Goal: Task Accomplishment & Management: Complete application form

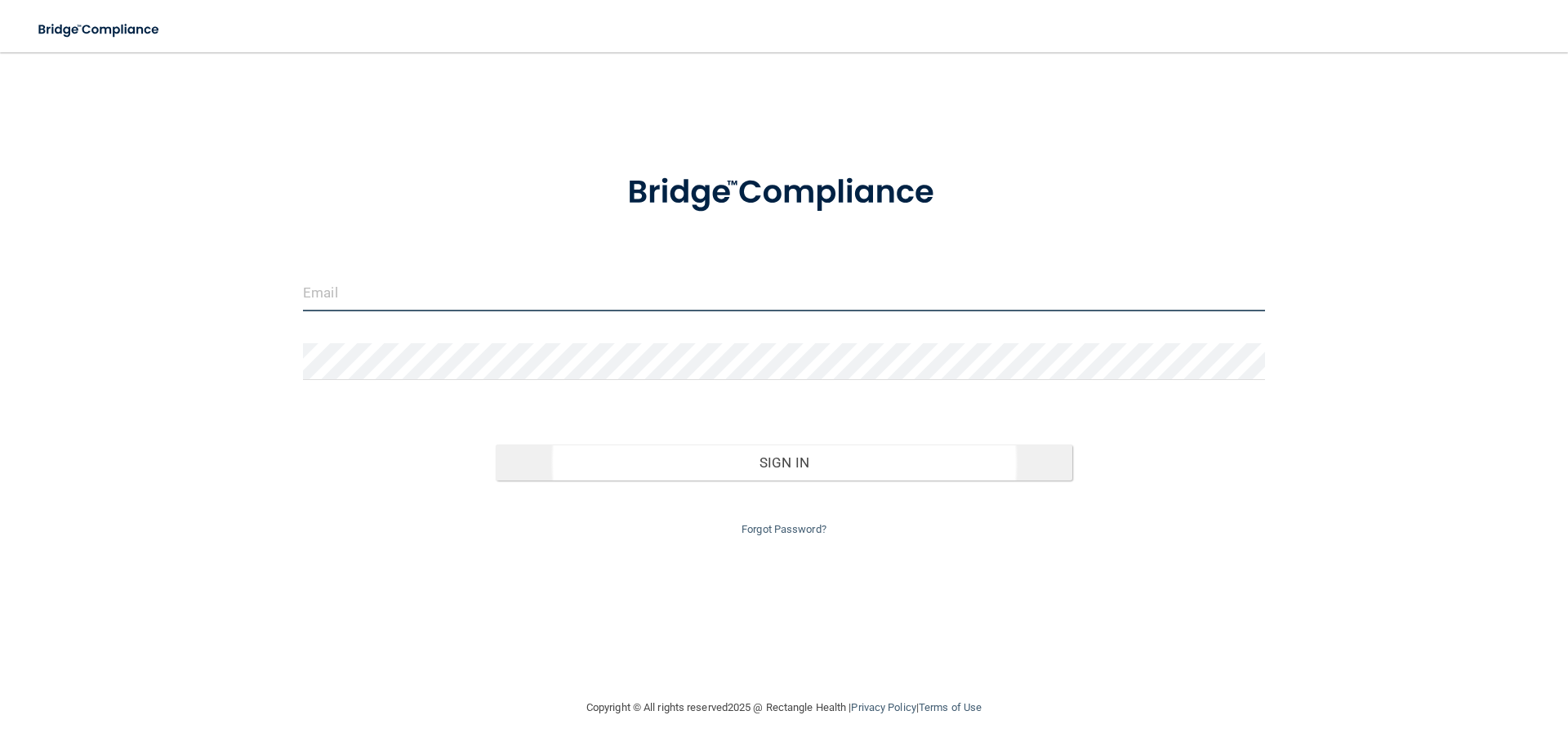
type input "[EMAIL_ADDRESS][DOMAIN_NAME]"
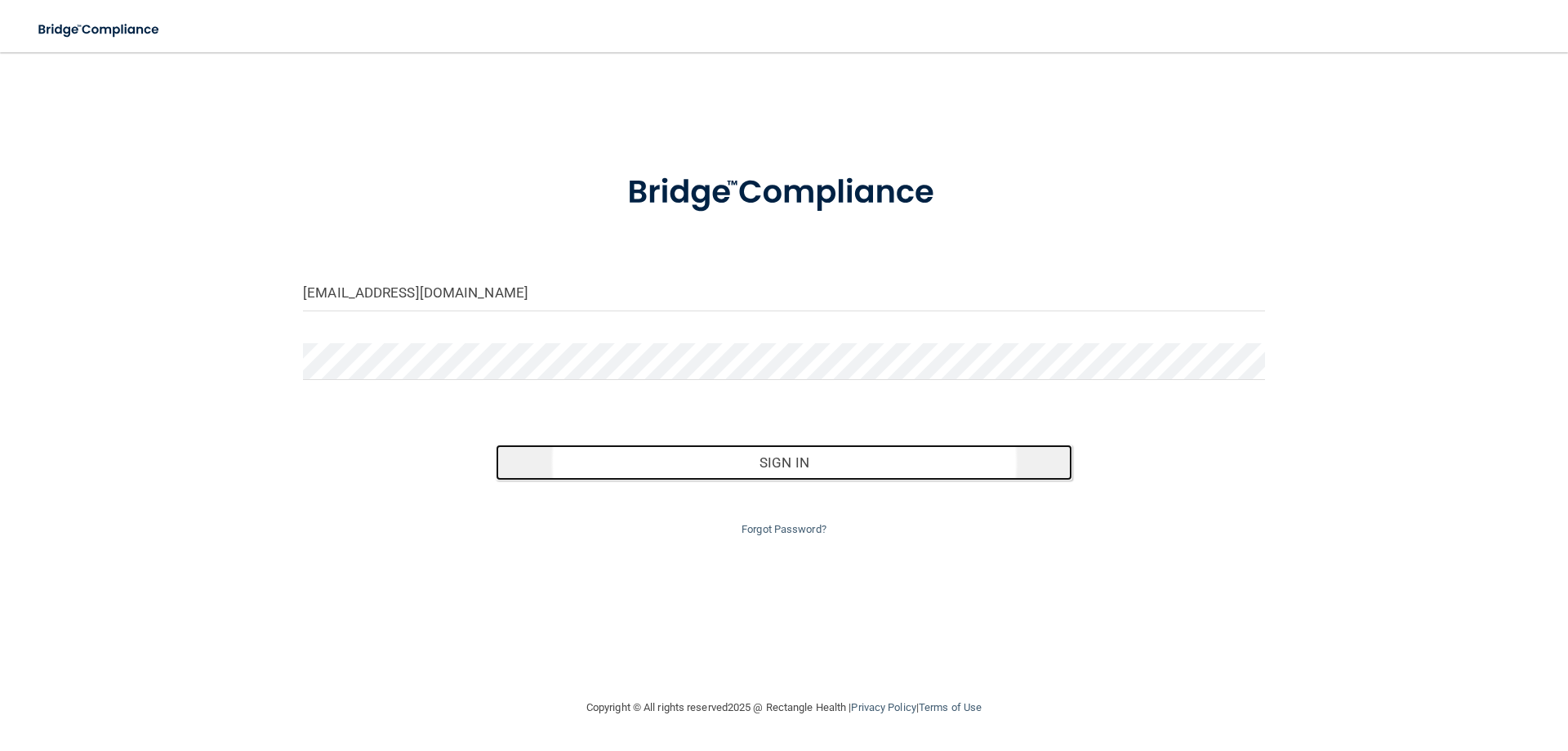
click at [806, 471] on button "Sign In" at bounding box center [784, 462] width 577 height 36
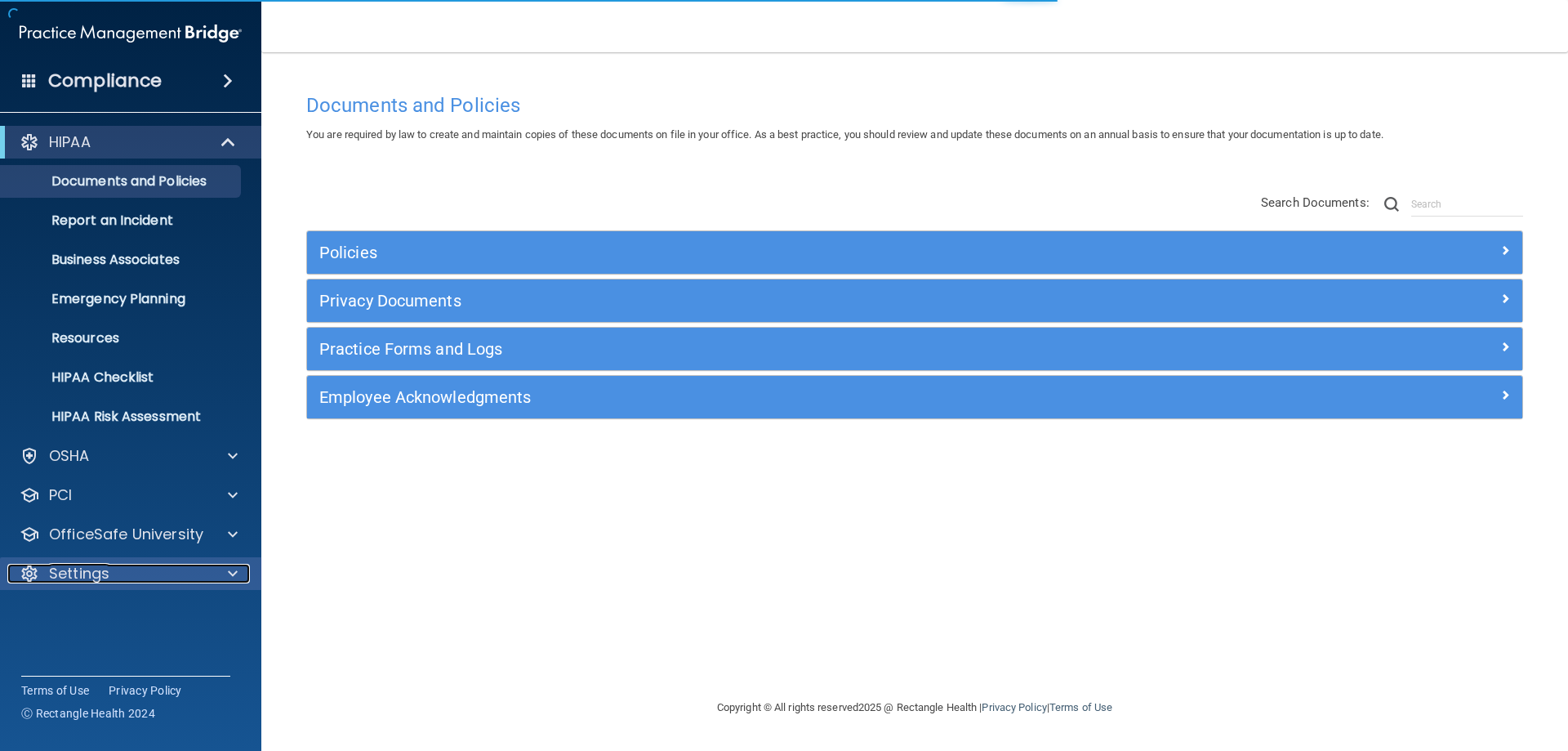
click at [231, 571] on span at bounding box center [232, 573] width 9 height 20
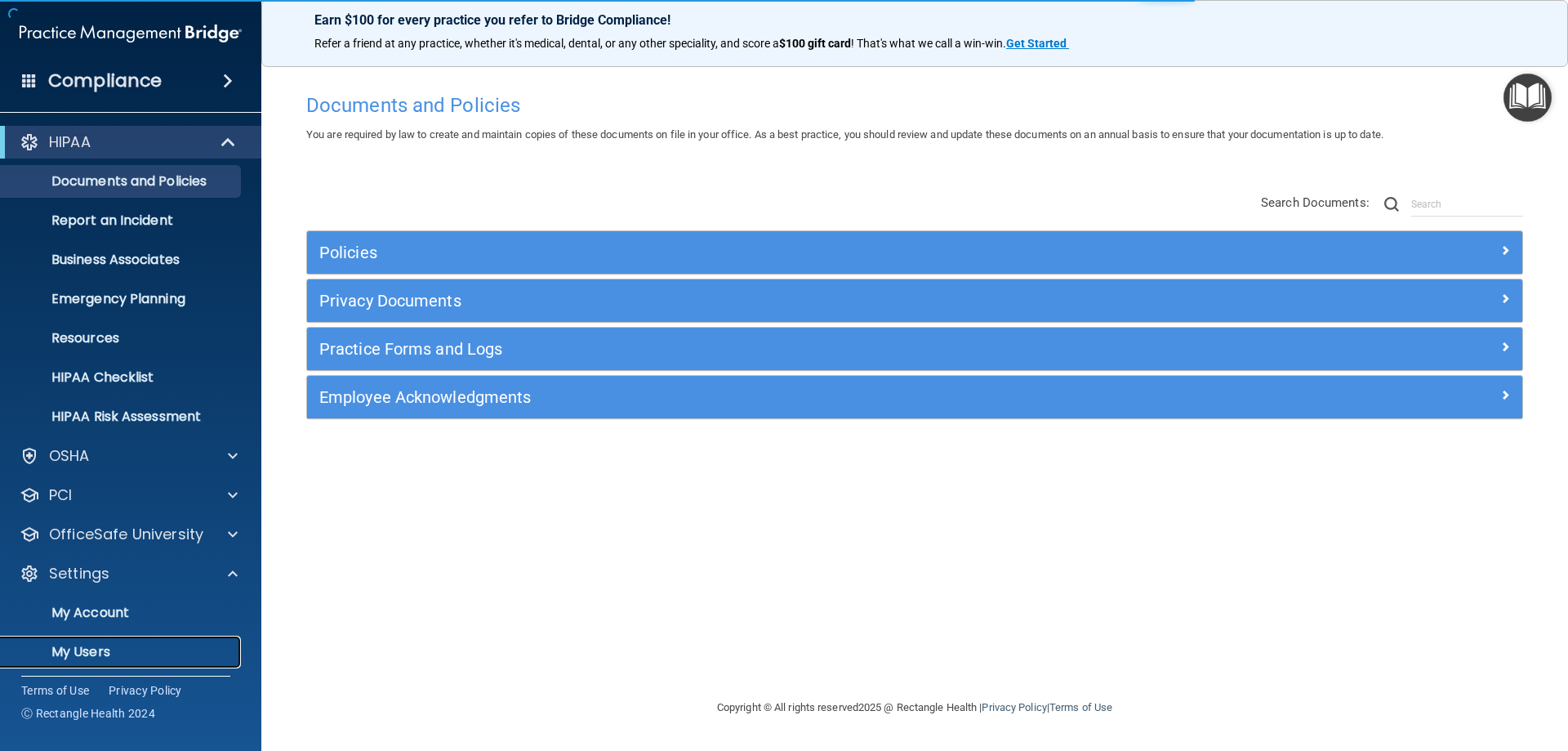
click at [131, 656] on p "My Users" at bounding box center [121, 651] width 223 height 16
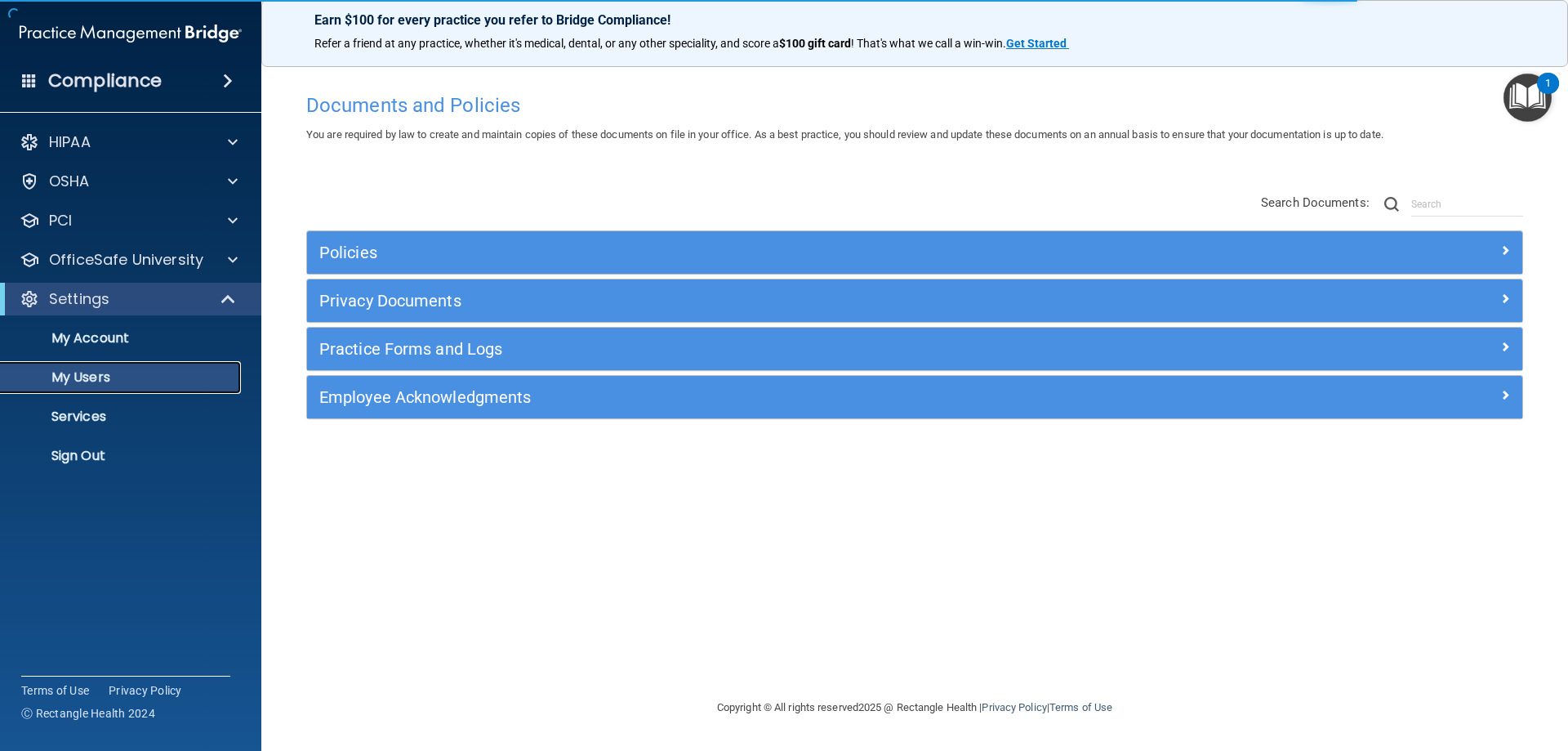
select select "20"
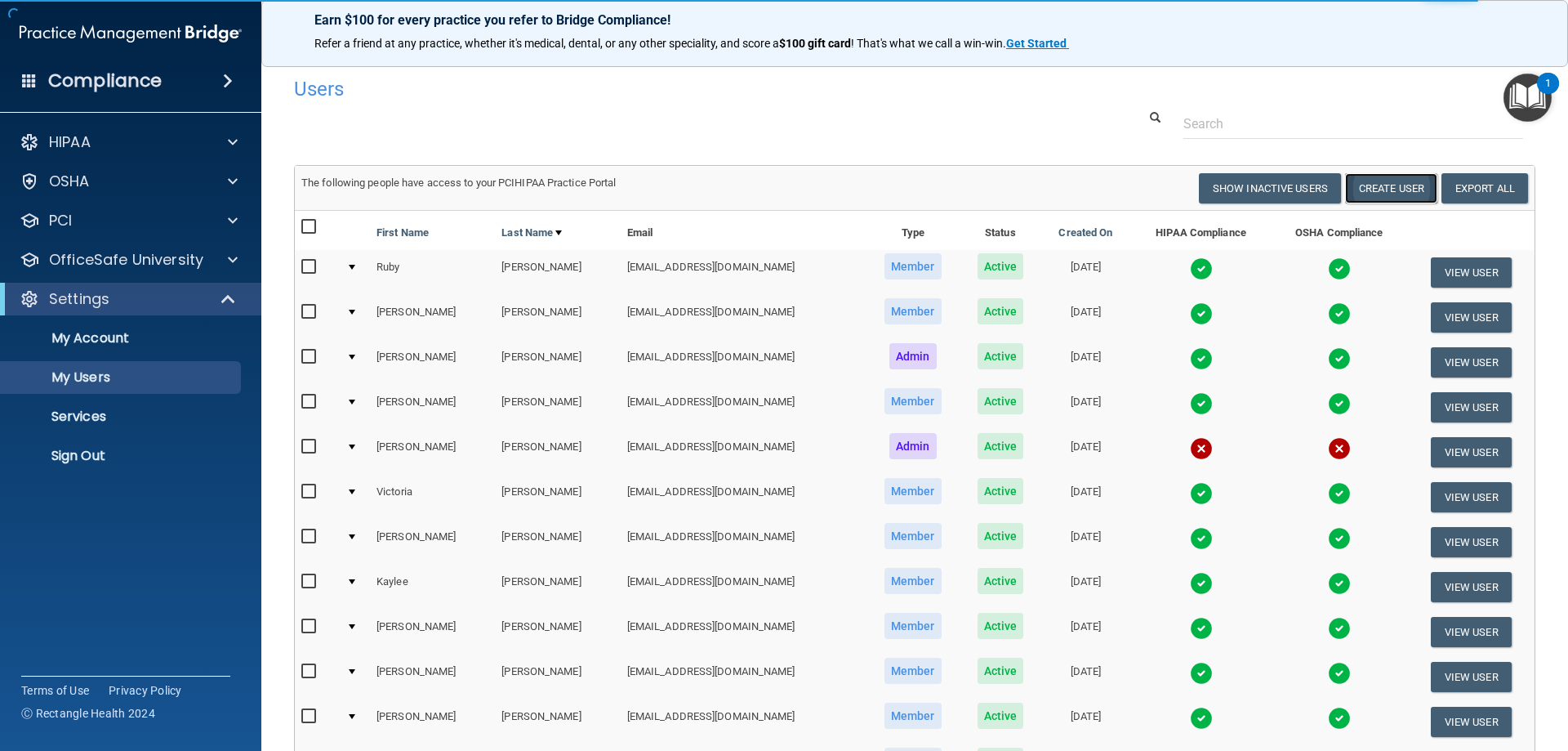
click at [1384, 191] on button "Create User" at bounding box center [1390, 188] width 92 height 30
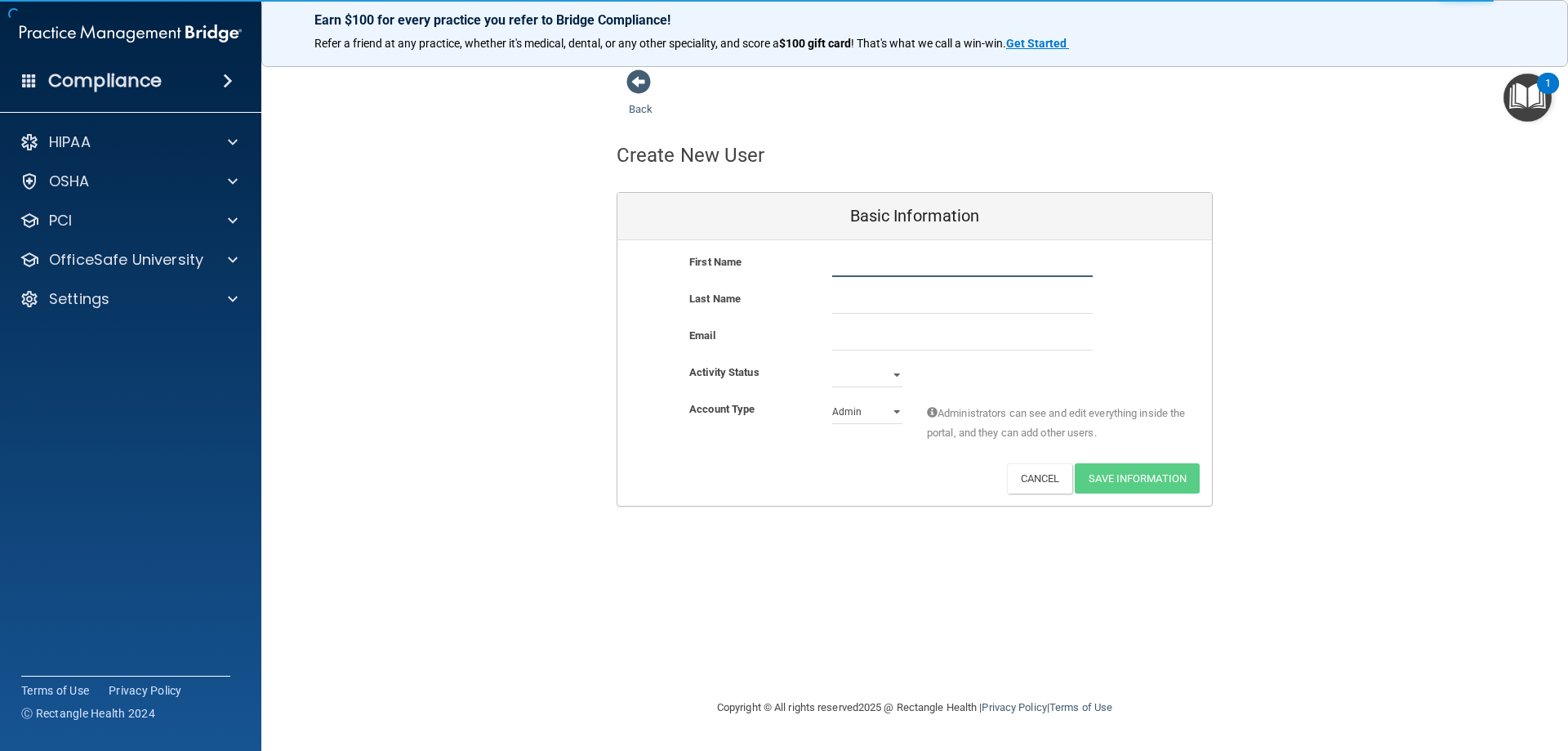
click at [897, 272] on input "text" at bounding box center [962, 265] width 260 height 24
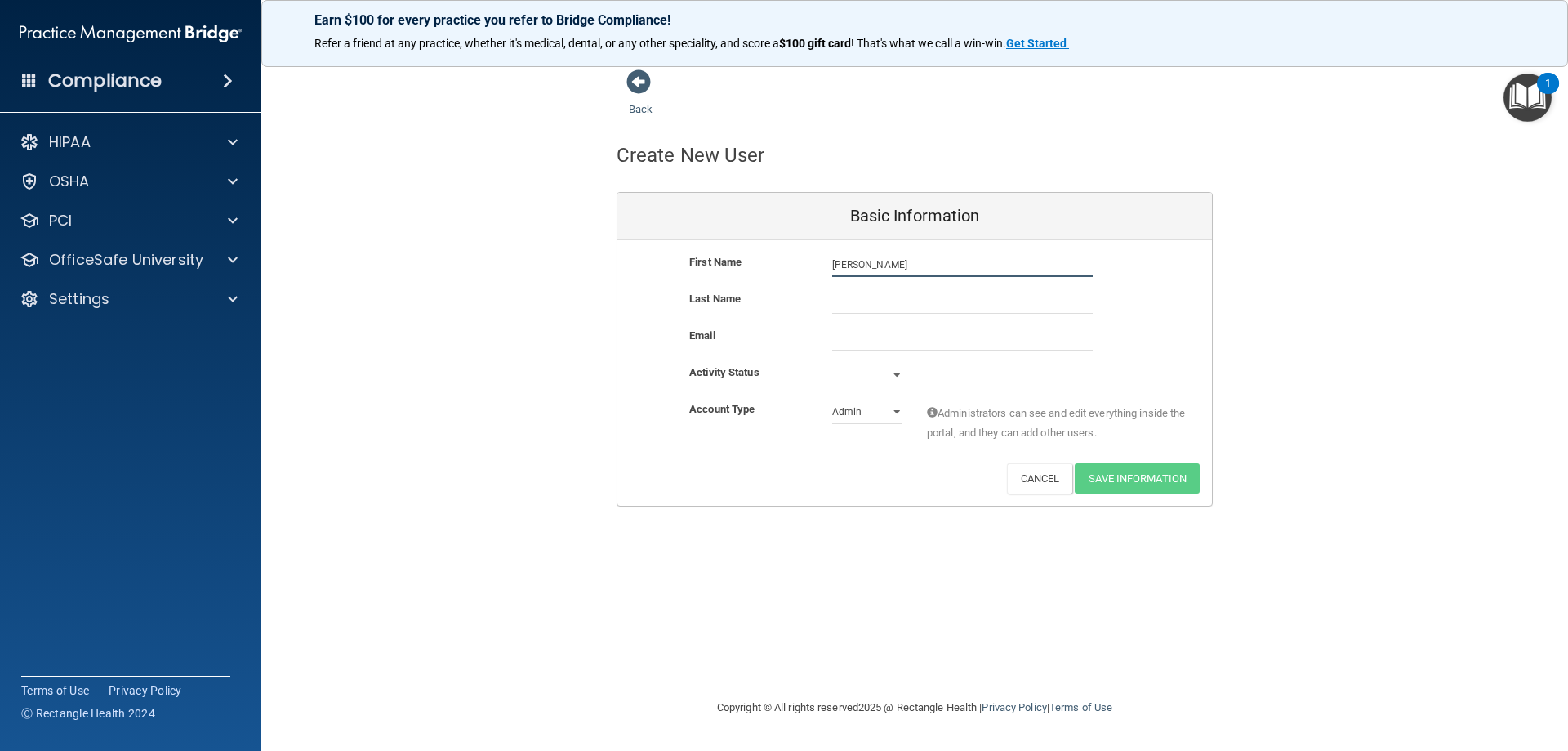
type input "[PERSON_NAME]"
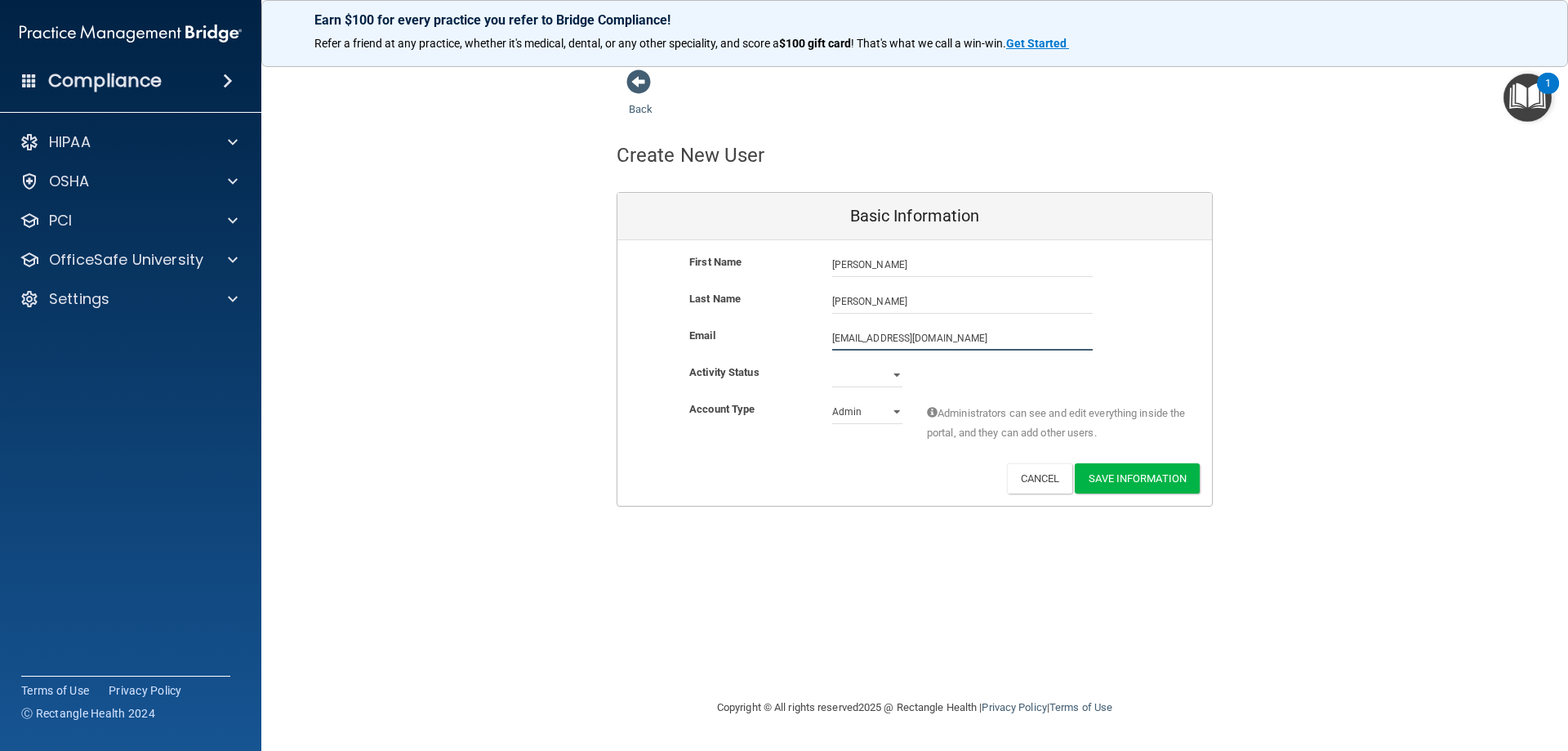
type input "[EMAIL_ADDRESS][DOMAIN_NAME]"
click at [898, 373] on select "Active Inactive" at bounding box center [867, 375] width 70 height 24
select select "active"
click at [832, 363] on select "Active Inactive" at bounding box center [867, 375] width 70 height 24
click at [894, 411] on select "Admin Member" at bounding box center [867, 412] width 70 height 24
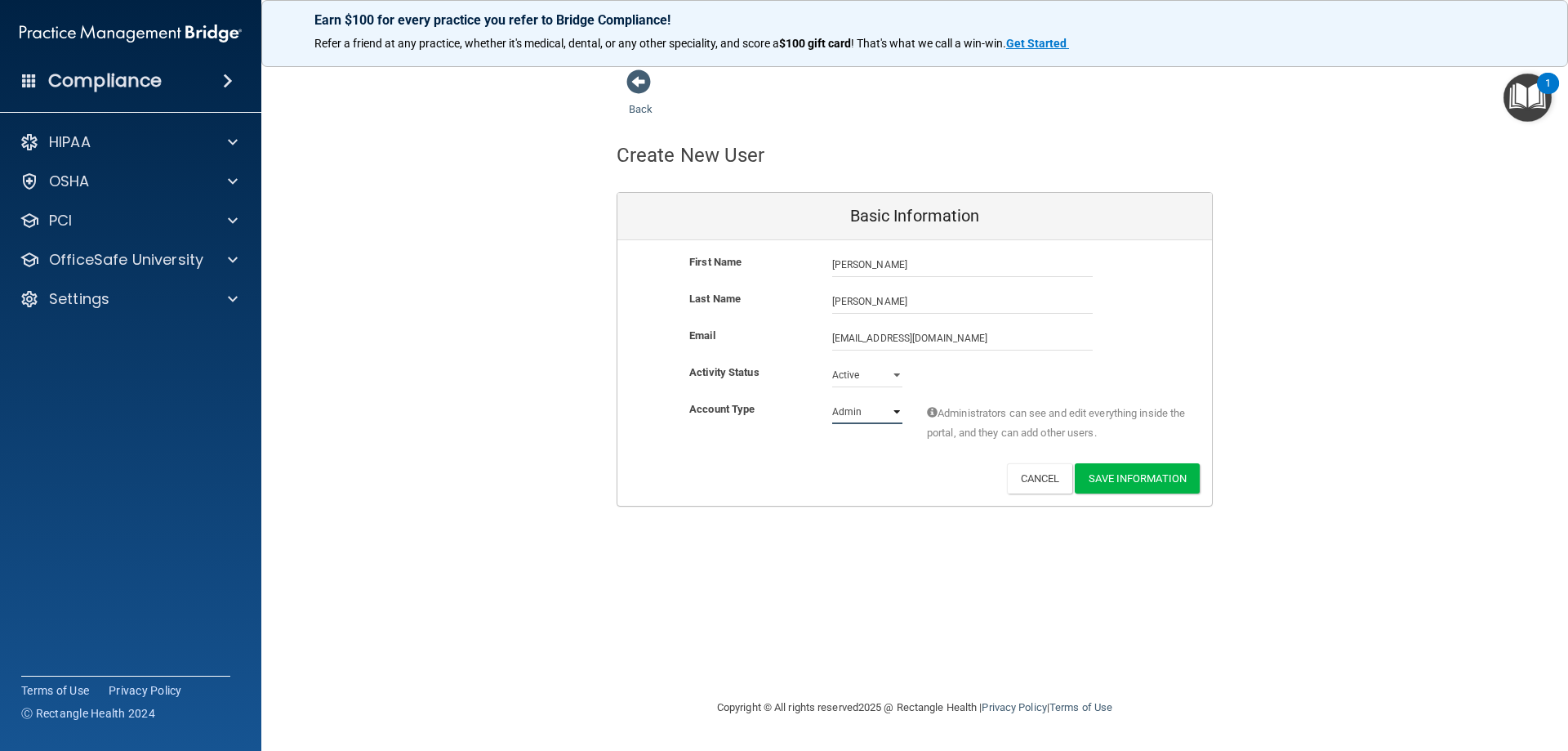
select select "practice_member"
click at [832, 399] on select "Admin Member" at bounding box center [867, 412] width 70 height 24
click at [1152, 477] on button "Save Information" at bounding box center [1137, 478] width 125 height 30
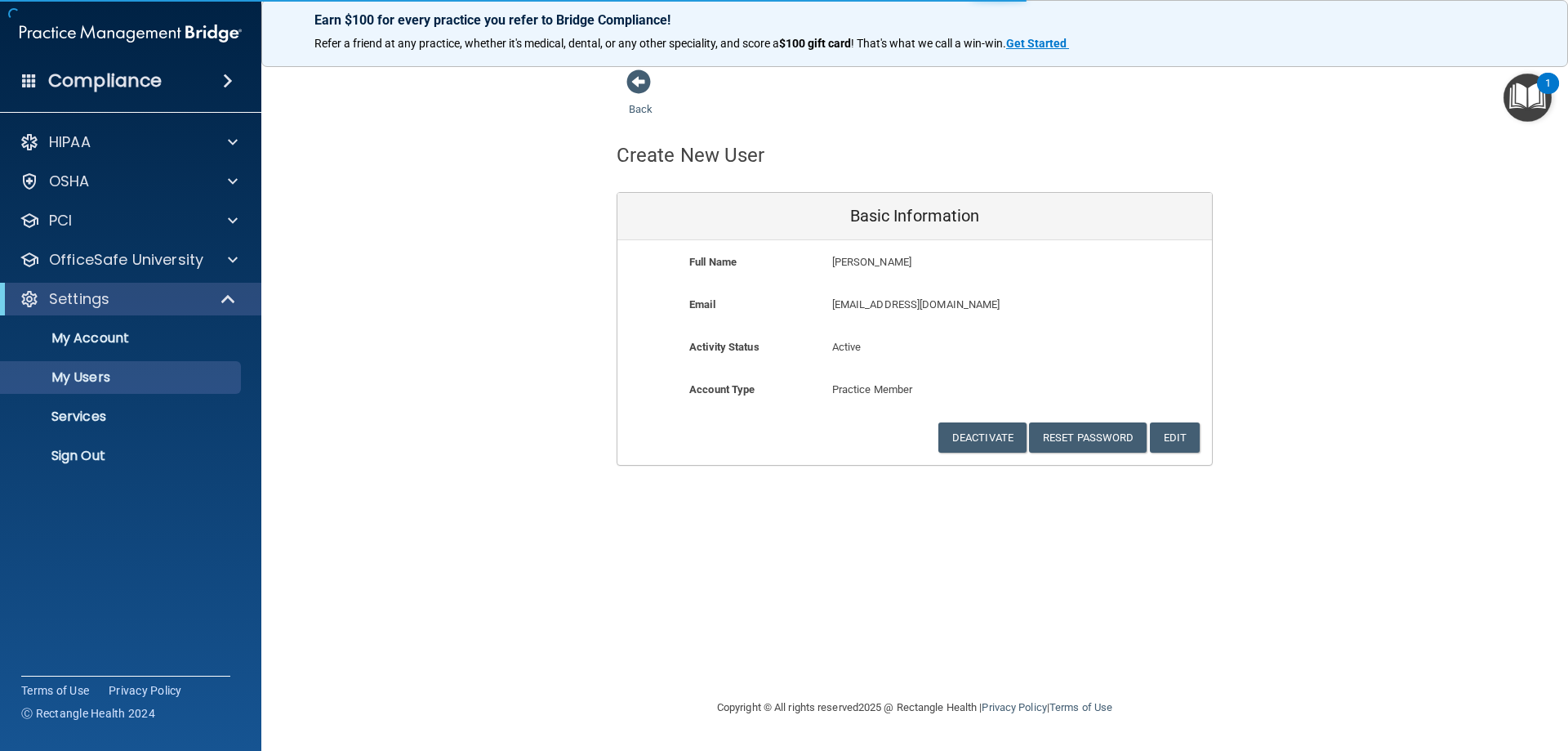
select select "20"
